Goal: Task Accomplishment & Management: Manage account settings

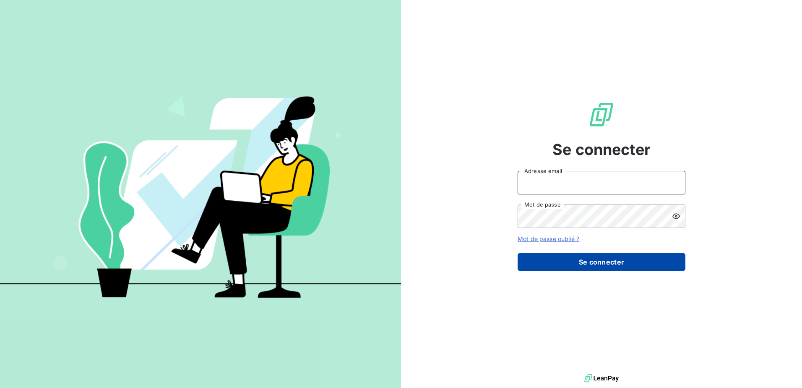
type input "[EMAIL_ADDRESS][DOMAIN_NAME]"
click at [608, 265] on button "Se connecter" at bounding box center [602, 262] width 168 height 18
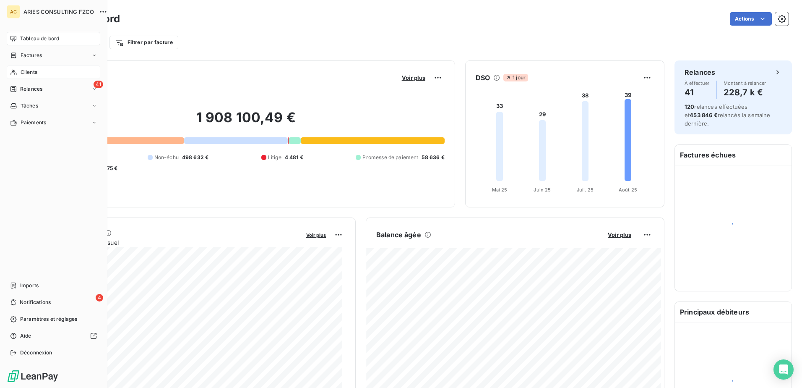
click at [39, 76] on div "Clients" at bounding box center [54, 71] width 94 height 13
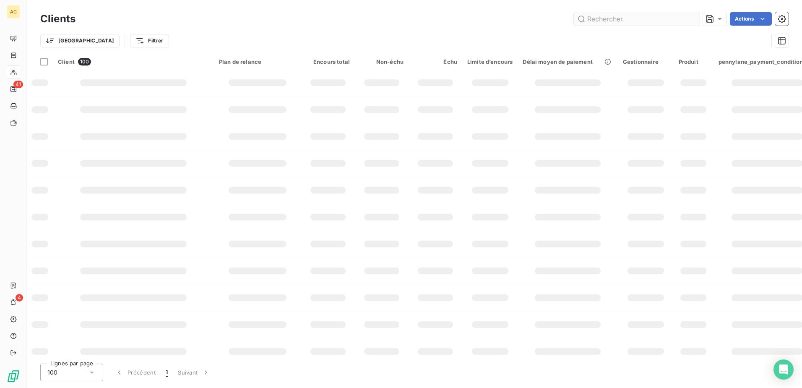
click at [620, 20] on input "text" at bounding box center [637, 18] width 126 height 13
click at [620, 20] on input "Florian Anxionnaz" at bounding box center [637, 18] width 126 height 13
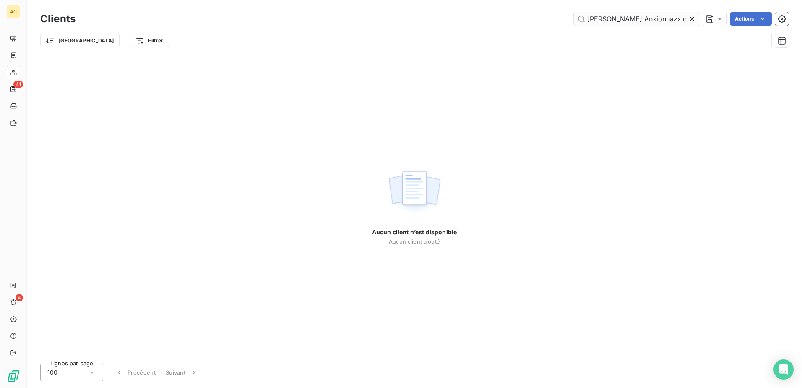
click at [620, 20] on input "Florian AnFlorian Anxionnazxionnaz" at bounding box center [637, 18] width 126 height 13
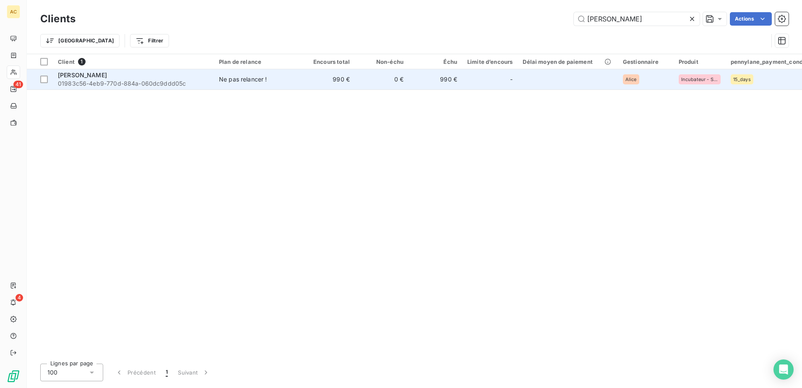
type input "Florian Anxionnaz"
click at [120, 78] on div "Florian Anxionnaz" at bounding box center [133, 75] width 151 height 8
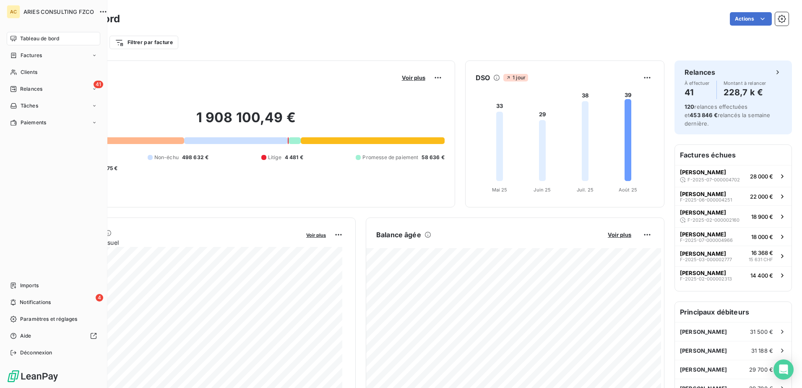
drag, startPoint x: 17, startPoint y: 72, endPoint x: 25, endPoint y: 87, distance: 17.3
click at [17, 72] on div "Clients" at bounding box center [54, 71] width 94 height 13
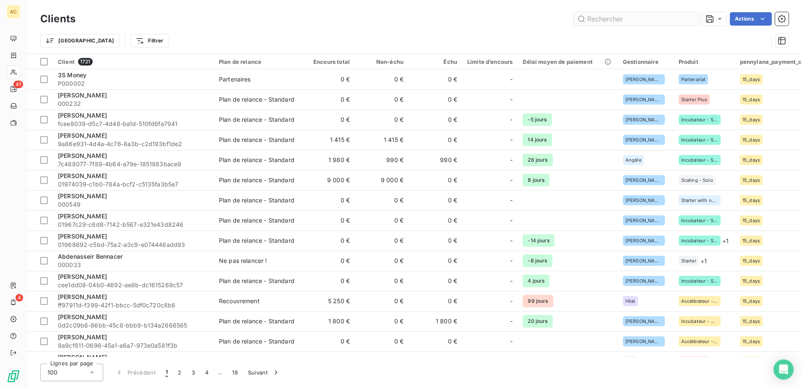
click at [653, 18] on input "text" at bounding box center [637, 18] width 126 height 13
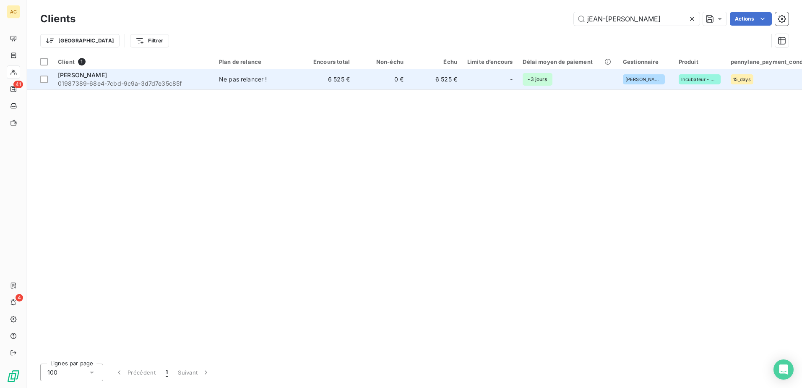
type input "jEAN-MARIE LEKEUX"
click at [220, 82] on div "Ne pas relancer !" at bounding box center [243, 79] width 48 height 8
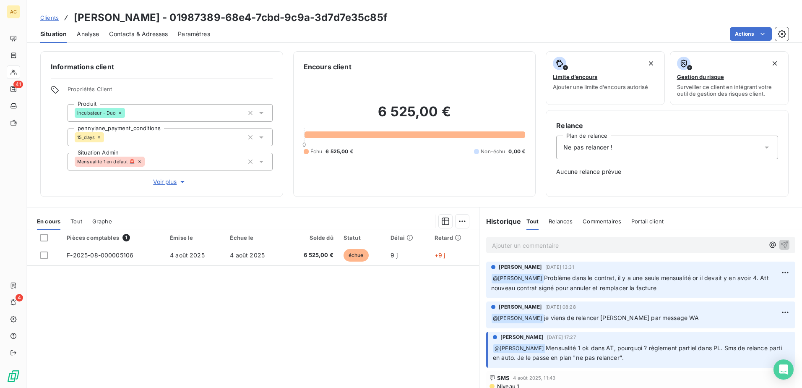
click at [54, 19] on span "Clients" at bounding box center [49, 17] width 18 height 7
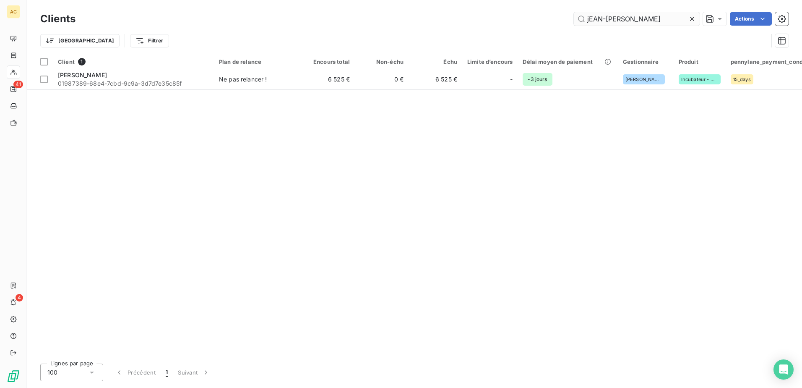
click at [665, 18] on input "jEAN-MARIE LEKEUX" at bounding box center [637, 18] width 126 height 13
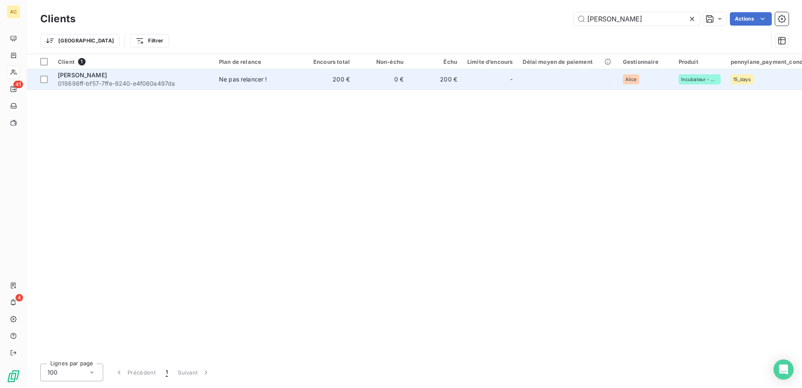
type input "Sarrah CHRAIBI"
click at [501, 79] on div at bounding box center [499, 79] width 13 height 13
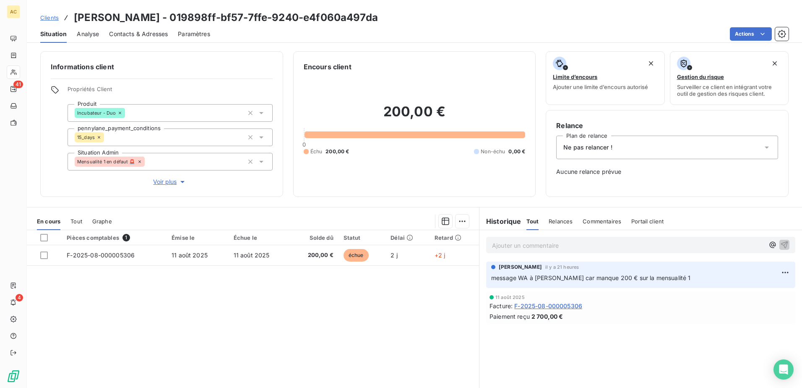
click at [581, 247] on p "Ajouter un commentaire ﻿" at bounding box center [628, 245] width 272 height 10
click at [492, 245] on span "Johan Durand a envoyé un lien solo au lieu d’un lien duo" at bounding box center [575, 244] width 166 height 7
click at [780, 243] on icon "button" at bounding box center [784, 244] width 8 height 8
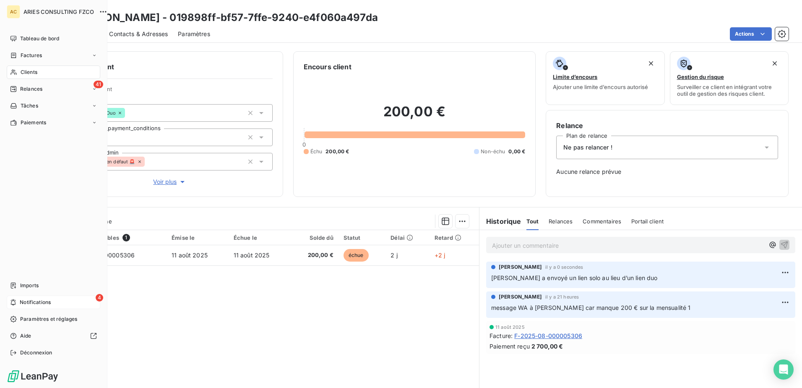
click at [25, 304] on span "Notifications" at bounding box center [35, 302] width 31 height 8
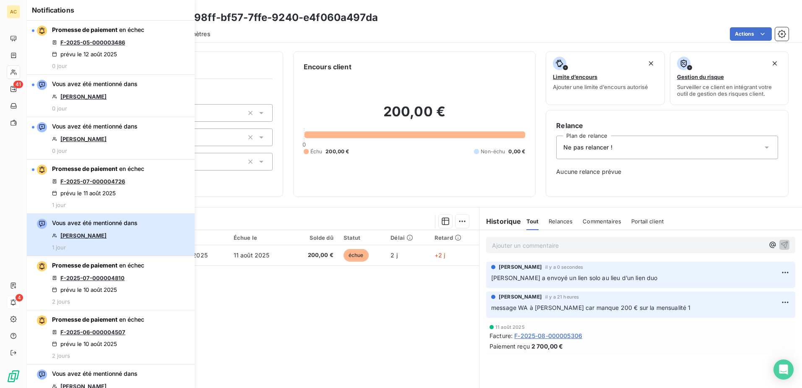
click at [136, 244] on div "Vous avez été mentionné dans Alain JESPERIER 1 jour" at bounding box center [95, 235] width 86 height 32
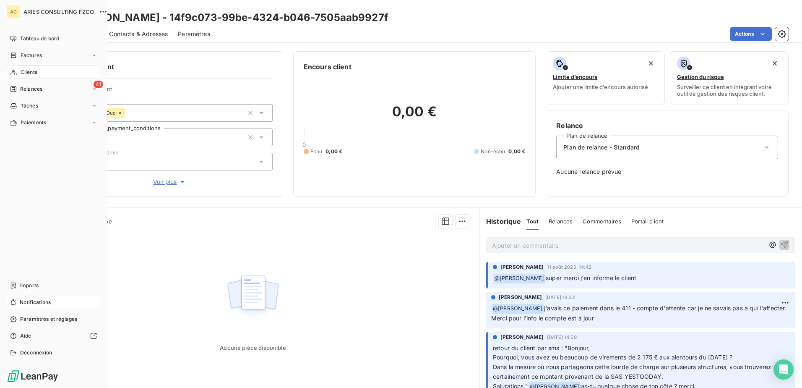
click at [20, 301] on span "Notifications" at bounding box center [35, 302] width 31 height 8
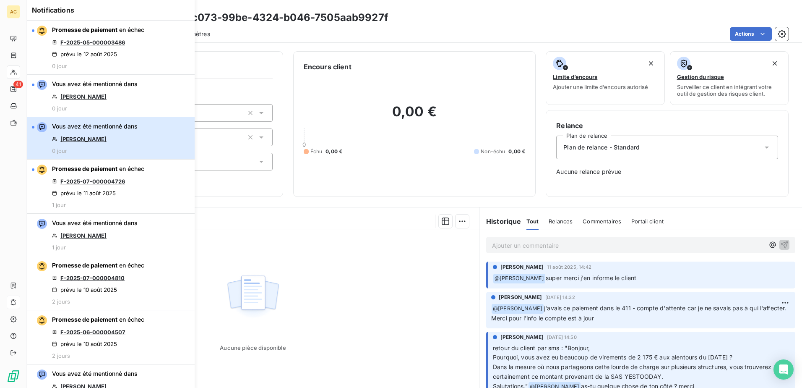
click at [128, 136] on div "Vous avez été mentionné dans Hayate SAMIINIA 0 jour" at bounding box center [95, 138] width 86 height 32
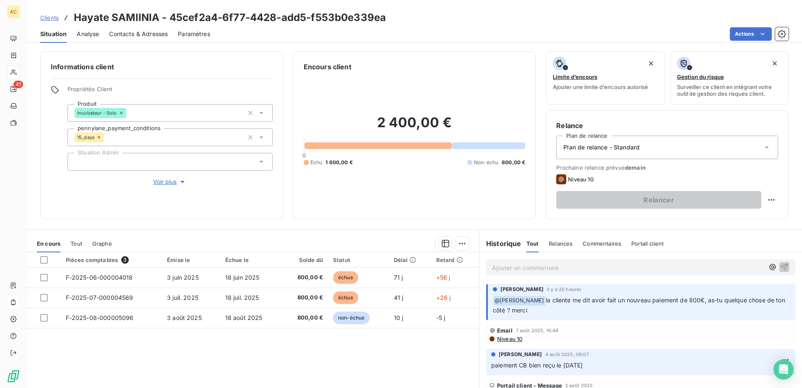
click at [138, 19] on h3 "Hayate SAMIINIA - 45cef2a4-6f77-4428-add5-f553b0e339ea" at bounding box center [230, 17] width 312 height 15
copy h3 "SAMIINIA"
click at [510, 267] on p "Ajouter un commentaire ﻿" at bounding box center [628, 267] width 272 height 10
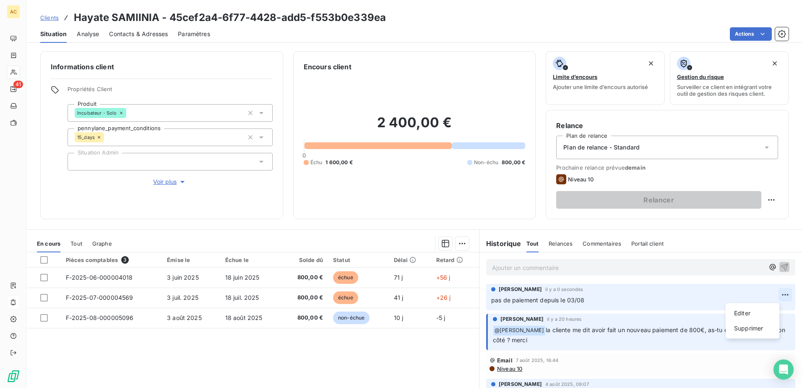
click at [768, 295] on html "AC 41 Clients Hayate SAMIINIA - 45cef2a4-6f77-4428-add5-f553b0e339ea Situation …" at bounding box center [401, 194] width 802 height 388
drag, startPoint x: 753, startPoint y: 330, endPoint x: 737, endPoint y: 330, distance: 15.9
click at [752, 330] on div "Supprimer" at bounding box center [752, 327] width 47 height 13
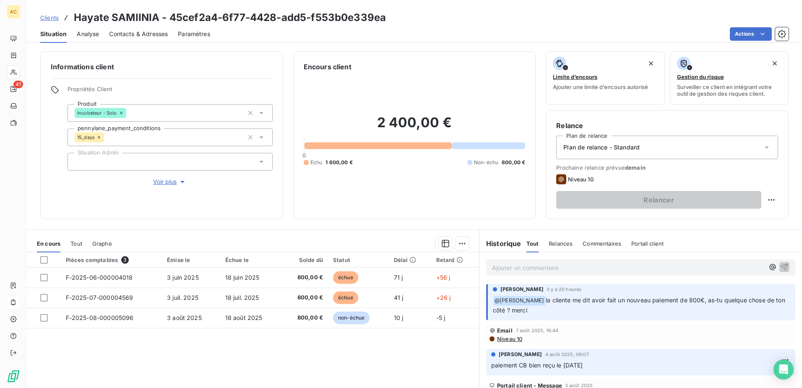
click at [528, 271] on p "Ajouter un commentaire ﻿" at bounding box center [628, 267] width 272 height 10
click at [768, 269] on icon "button" at bounding box center [772, 267] width 8 height 8
click at [670, 297] on span "Angèle GAUDIN" at bounding box center [685, 294] width 45 height 7
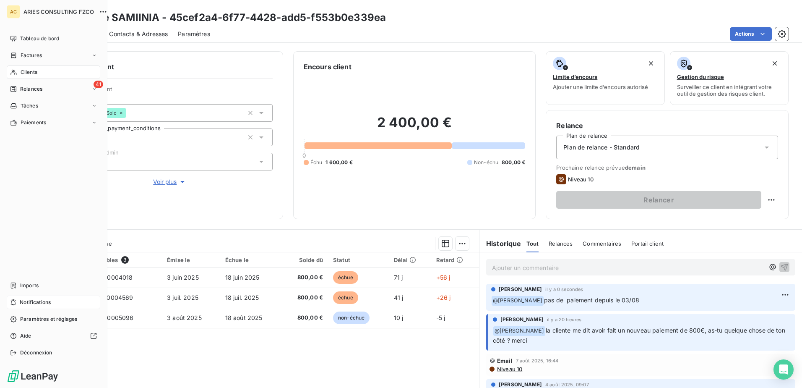
click at [28, 303] on span "Notifications" at bounding box center [35, 302] width 31 height 8
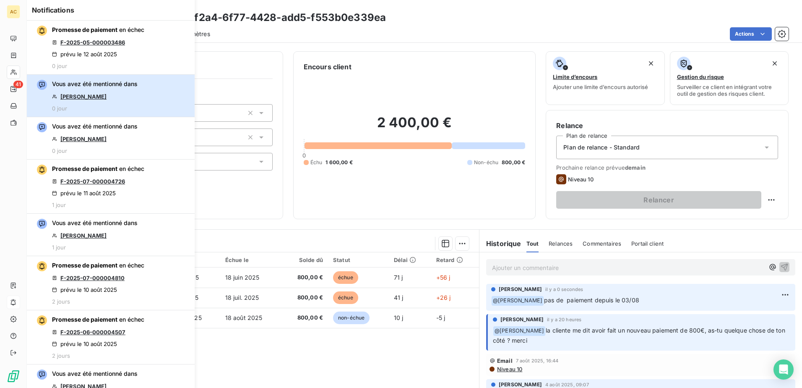
click at [118, 92] on div "Vous avez été mentionné dans Dior Martin 0 jour" at bounding box center [95, 96] width 86 height 32
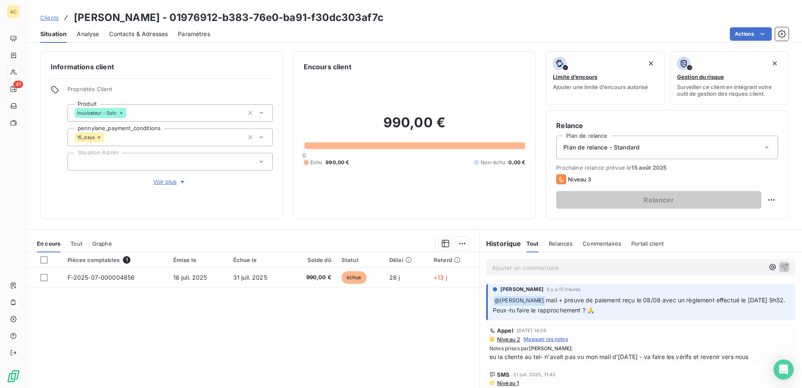
click at [104, 15] on h3 "Dior Martin - 01976912-b383-76e0-ba91-f30dc303af7c" at bounding box center [229, 17] width 310 height 15
copy h3 "Martin"
drag, startPoint x: 513, startPoint y: 276, endPoint x: 515, endPoint y: 272, distance: 4.5
click at [513, 276] on div "Ajouter un commentaire ﻿" at bounding box center [640, 267] width 323 height 30
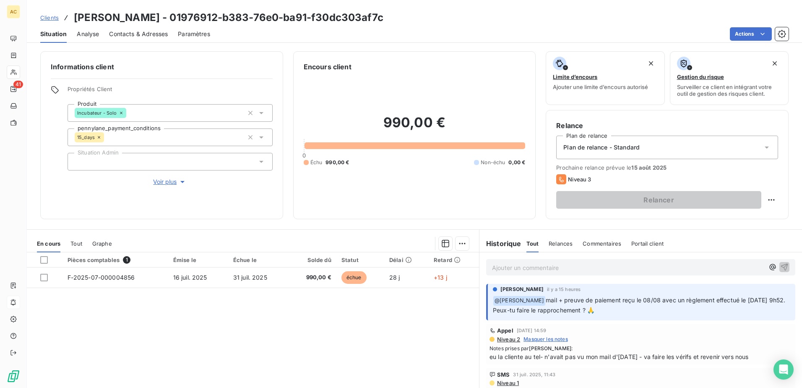
click at [518, 270] on p "Ajouter un commentaire ﻿" at bounding box center [628, 267] width 272 height 10
click at [768, 268] on icon "button" at bounding box center [772, 266] width 8 height 8
click at [684, 317] on span "Valérie Jaffrennou" at bounding box center [703, 314] width 81 height 7
click at [780, 267] on icon "button" at bounding box center [784, 267] width 8 height 8
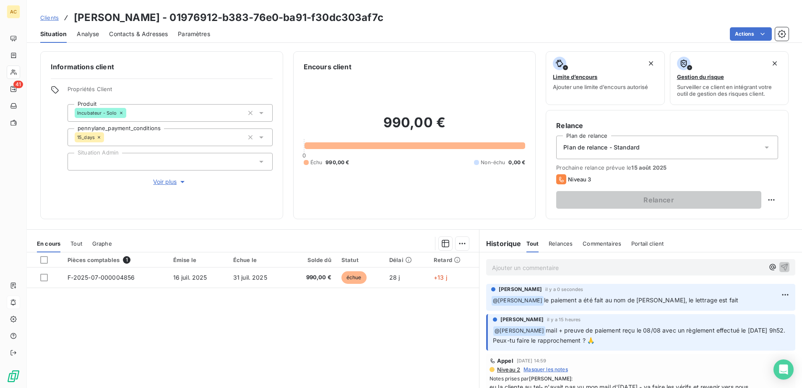
click at [40, 19] on div "Clients Dior Martin - 01976912-b383-76e0-ba91-f30dc303af7c" at bounding box center [414, 17] width 775 height 15
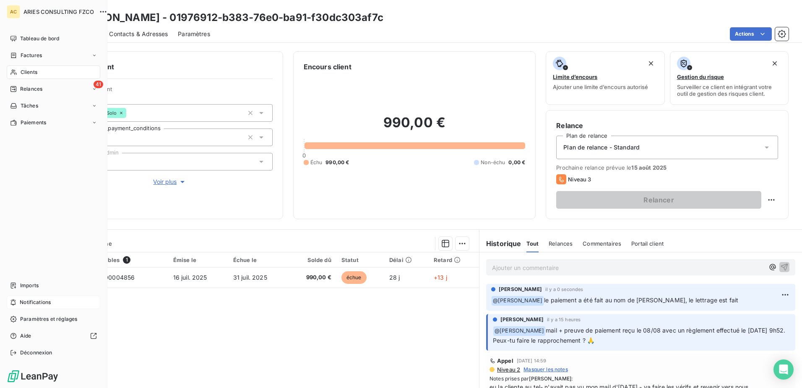
click at [26, 302] on span "Notifications" at bounding box center [35, 302] width 31 height 8
